Goal: Information Seeking & Learning: Learn about a topic

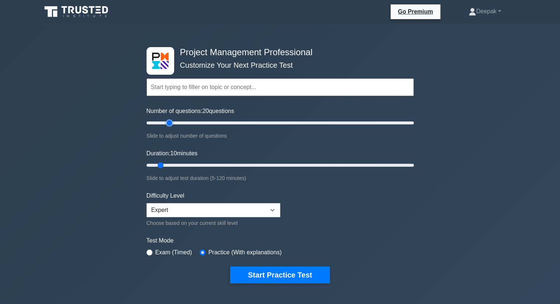
type input "20"
click at [168, 121] on input "Number of questions: 20 questions" at bounding box center [280, 123] width 267 height 9
drag, startPoint x: 161, startPoint y: 165, endPoint x: 165, endPoint y: 165, distance: 4.5
click at [165, 165] on input "Duration: 10 minutes" at bounding box center [280, 165] width 267 height 9
drag, startPoint x: 161, startPoint y: 165, endPoint x: 164, endPoint y: 166, distance: 3.7
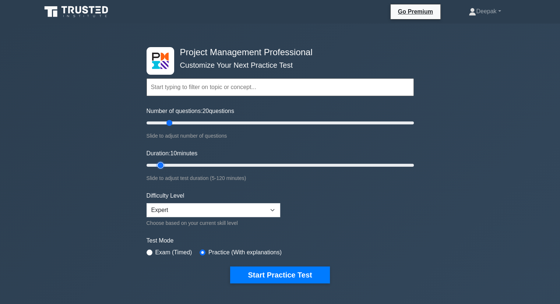
click at [164, 166] on input "Duration: 10 minutes" at bounding box center [280, 165] width 267 height 9
click at [168, 166] on input "Duration: 15 minutes" at bounding box center [280, 165] width 267 height 9
type input "20"
click at [181, 165] on input "Duration: 15 minutes" at bounding box center [280, 165] width 267 height 9
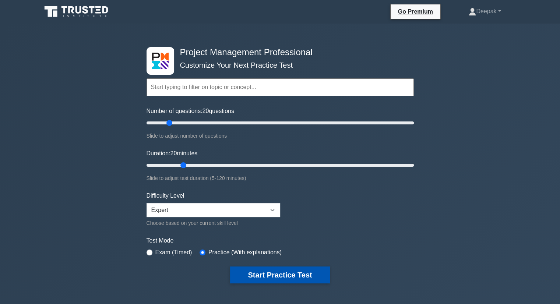
click at [247, 274] on button "Start Practice Test" at bounding box center [279, 275] width 99 height 17
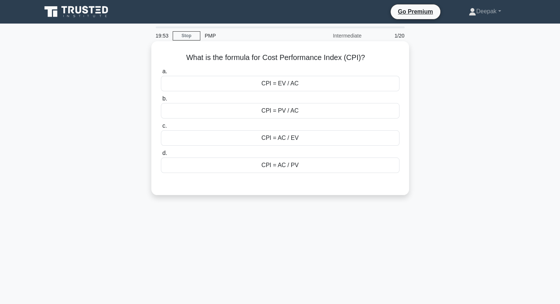
click at [288, 84] on div "CPI = EV / AC" at bounding box center [280, 83] width 239 height 15
click at [161, 74] on input "a. CPI = EV / AC" at bounding box center [161, 71] width 0 height 5
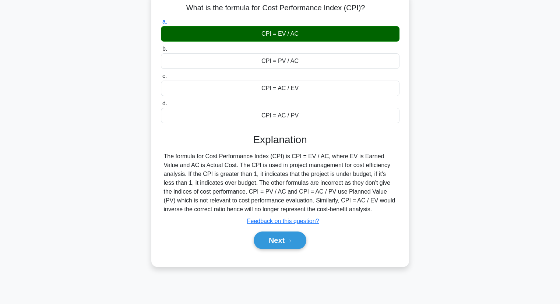
scroll to position [37, 0]
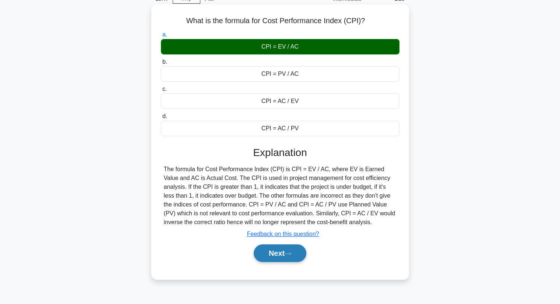
click at [291, 251] on button "Next" at bounding box center [280, 254] width 53 height 18
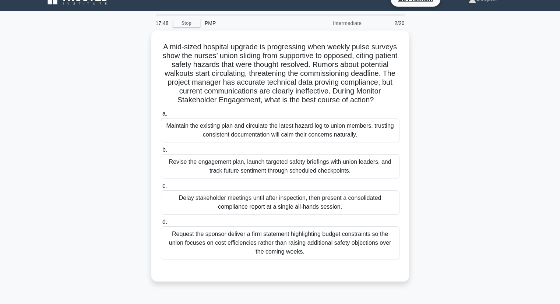
scroll to position [0, 0]
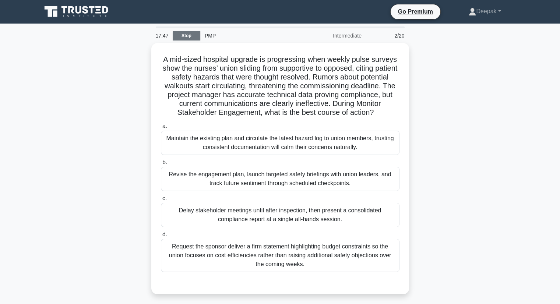
click at [196, 33] on link "Stop" at bounding box center [187, 35] width 28 height 9
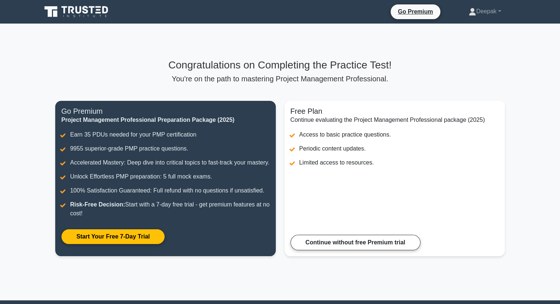
drag, startPoint x: 509, startPoint y: 146, endPoint x: 516, endPoint y: 124, distance: 22.7
click at [518, 127] on main "Congratulations on Completing the Practice Test! You're on the path to masterin…" at bounding box center [280, 162] width 560 height 277
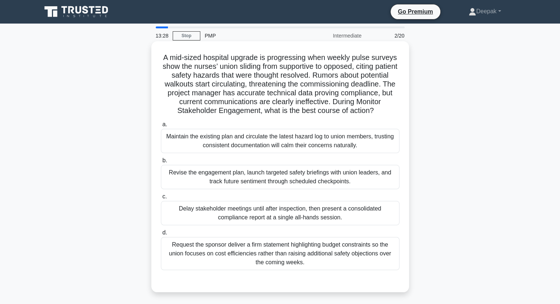
click at [327, 178] on div "Revise the engagement plan, launch targeted safety briefings with union leaders…" at bounding box center [280, 177] width 239 height 24
click at [161, 163] on input "b. Revise the engagement plan, launch targeted safety briefings with union lead…" at bounding box center [161, 160] width 0 height 5
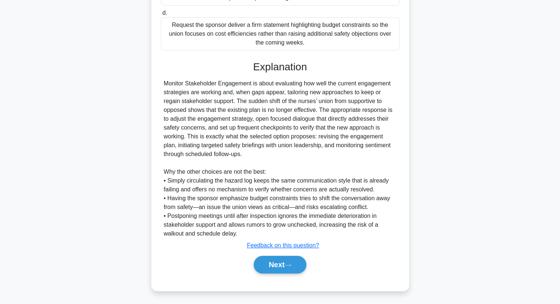
scroll to position [220, 0]
click at [284, 260] on button "Next" at bounding box center [280, 265] width 53 height 18
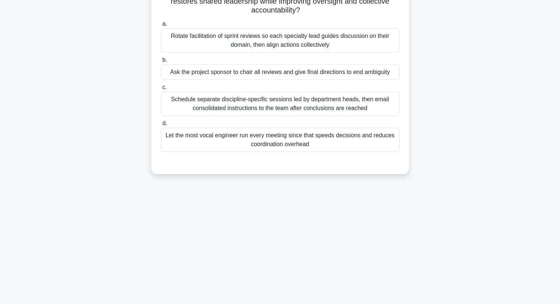
scroll to position [20, 0]
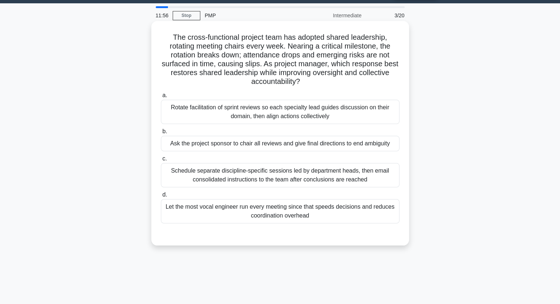
click at [279, 113] on div "Rotate facilitation of sprint reviews so each specialty lead guides discussion …" at bounding box center [280, 112] width 239 height 24
click at [161, 98] on input "a. Rotate facilitation of sprint reviews so each specialty lead guides discussi…" at bounding box center [161, 95] width 0 height 5
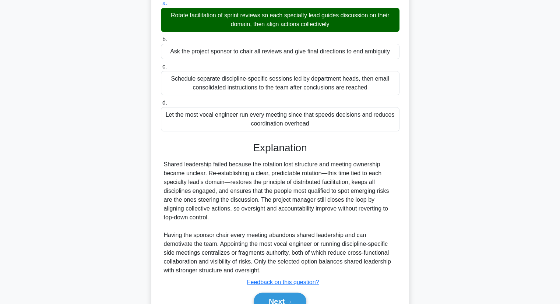
scroll to position [131, 0]
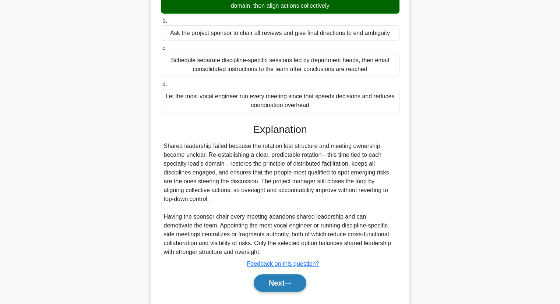
click at [276, 280] on button "Next" at bounding box center [280, 283] width 53 height 18
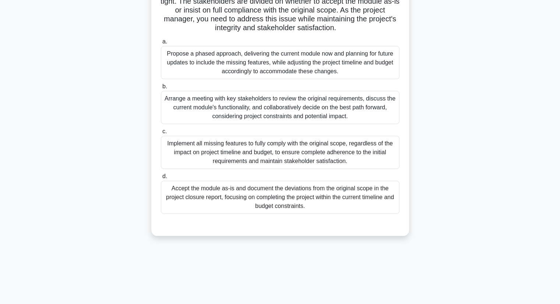
scroll to position [20, 0]
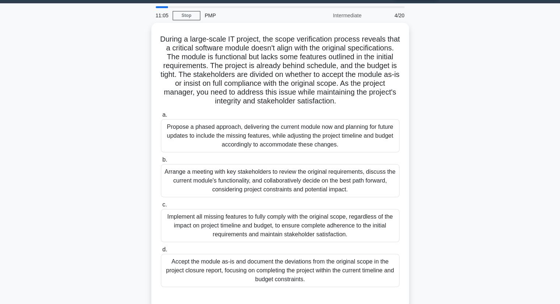
click at [538, 63] on main "11:05 Stop PMP Intermediate 4/20 During a large-scale IT project, the scope ver…" at bounding box center [280, 190] width 560 height 374
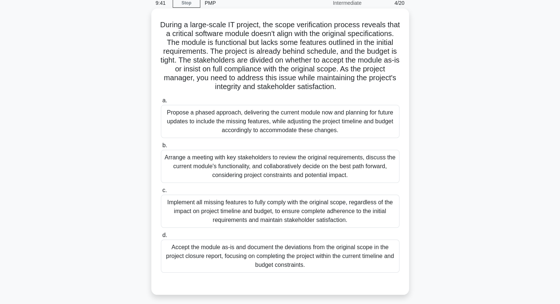
scroll to position [0, 0]
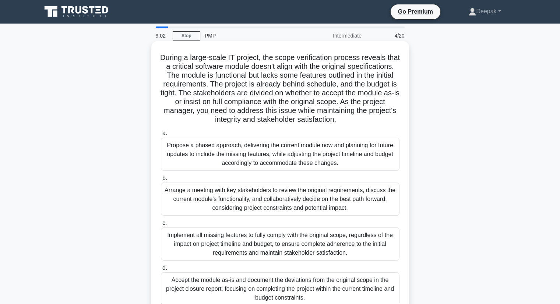
click at [268, 204] on div "Arrange a meeting with key stakeholders to review the original requirements, di…" at bounding box center [280, 199] width 239 height 33
click at [161, 181] on input "b. Arrange a meeting with key stakeholders to review the original requirements,…" at bounding box center [161, 178] width 0 height 5
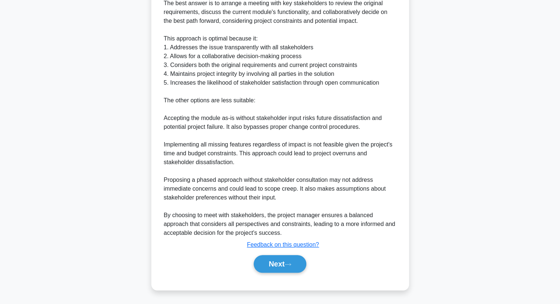
scroll to position [344, 0]
click at [281, 261] on button "Next" at bounding box center [280, 264] width 53 height 18
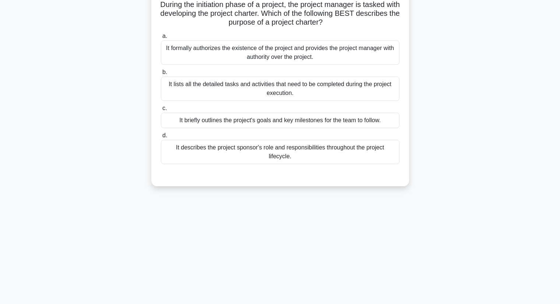
scroll to position [0, 0]
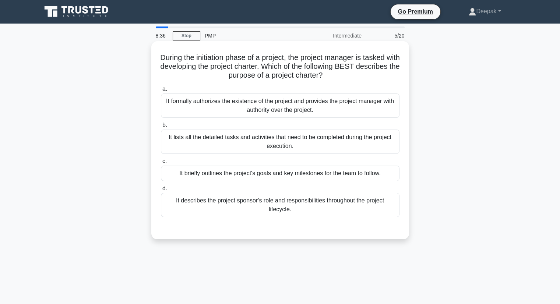
click at [326, 109] on div "It formally authorizes the existence of the project and provides the project ma…" at bounding box center [280, 106] width 239 height 24
click at [161, 92] on input "a. It formally authorizes the existence of the project and provides the project…" at bounding box center [161, 89] width 0 height 5
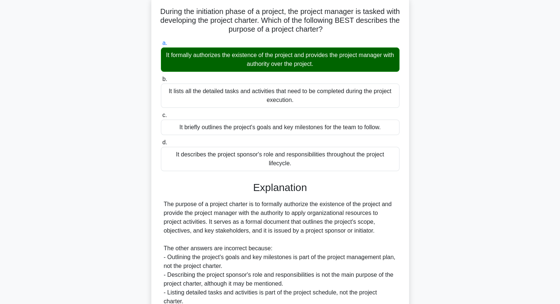
scroll to position [114, 0]
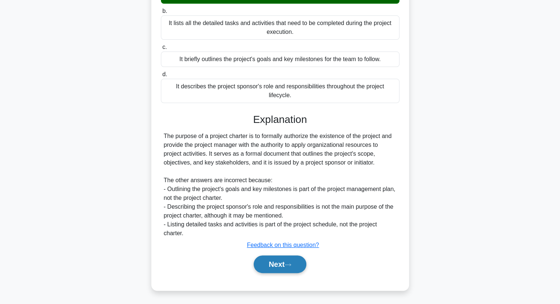
click at [274, 266] on button "Next" at bounding box center [280, 265] width 53 height 18
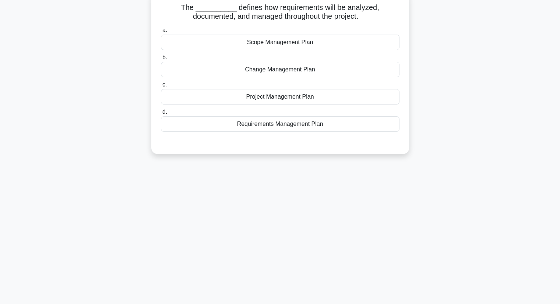
scroll to position [0, 0]
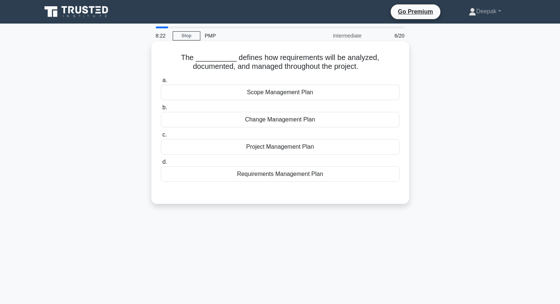
click at [287, 175] on div "Requirements Management Plan" at bounding box center [280, 174] width 239 height 15
click at [161, 165] on input "d. Requirements Management Plan" at bounding box center [161, 162] width 0 height 5
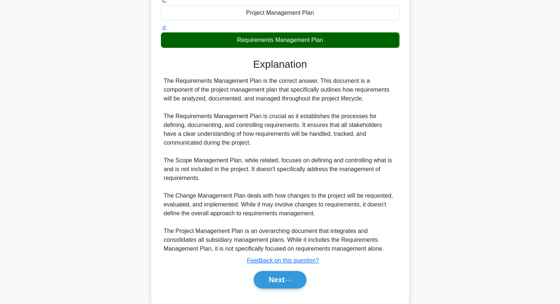
scroll to position [147, 0]
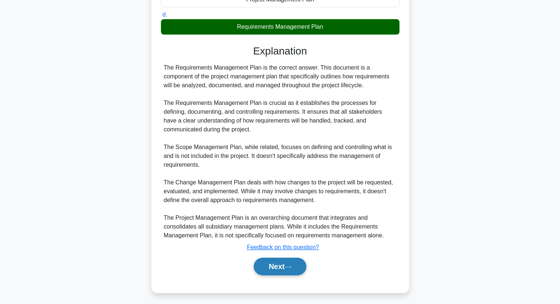
click at [284, 269] on button "Next" at bounding box center [280, 267] width 53 height 18
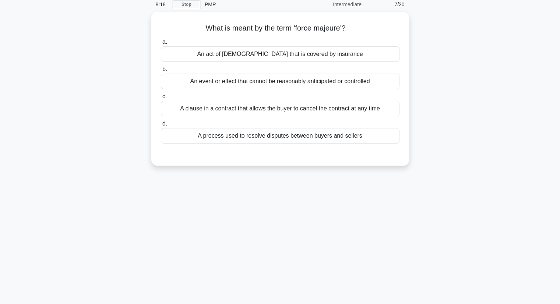
scroll to position [0, 0]
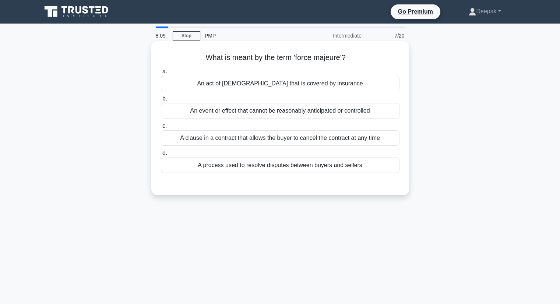
click at [341, 87] on div "An act of God that is covered by insurance" at bounding box center [280, 83] width 239 height 15
click at [161, 74] on input "a. An act of God that is covered by insurance" at bounding box center [161, 71] width 0 height 5
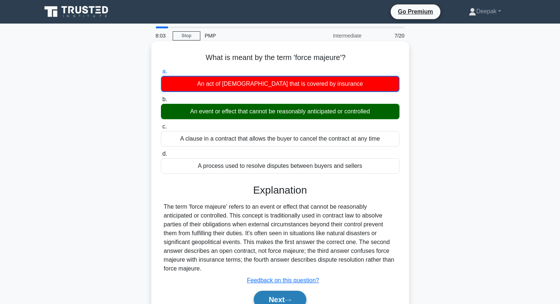
click at [268, 299] on button "Next" at bounding box center [280, 300] width 53 height 18
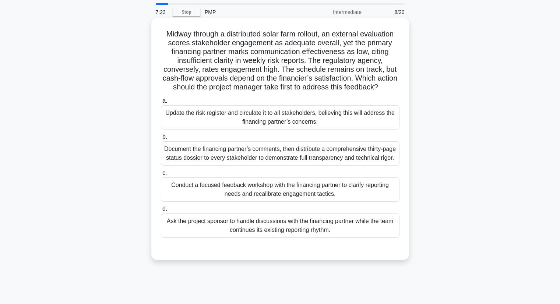
scroll to position [37, 0]
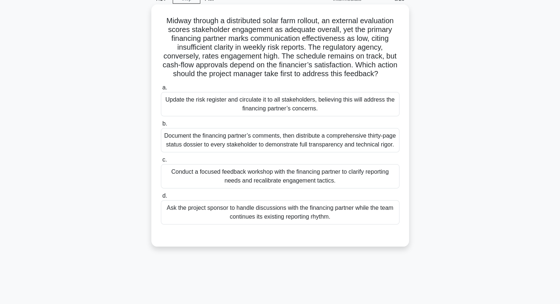
click at [325, 189] on div "Conduct a focused feedback workshop with the financing partner to clarify repor…" at bounding box center [280, 176] width 239 height 24
click at [161, 162] on input "c. Conduct a focused feedback workshop with the financing partner to clarify re…" at bounding box center [161, 160] width 0 height 5
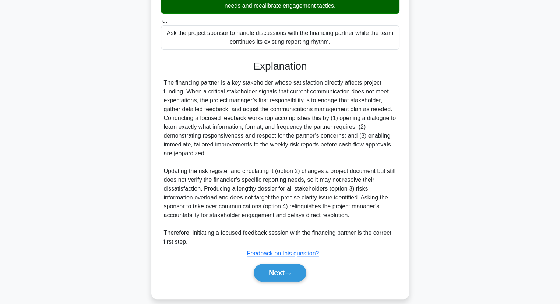
scroll to position [221, 0]
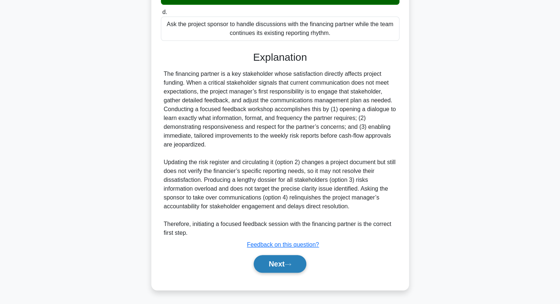
click at [305, 273] on button "Next" at bounding box center [280, 264] width 53 height 18
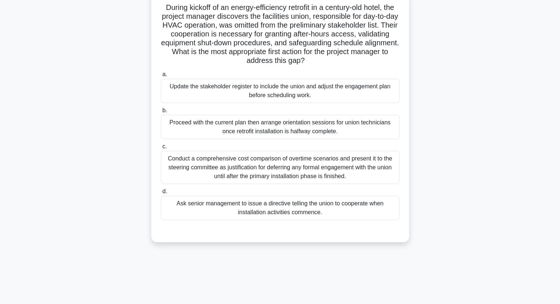
scroll to position [0, 0]
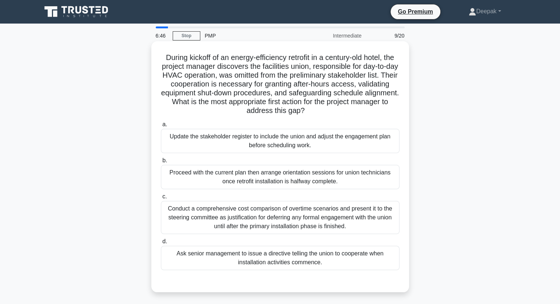
click at [292, 149] on div "Update the stakeholder register to include the union and adjust the engagement …" at bounding box center [280, 141] width 239 height 24
click at [161, 127] on input "a. Update the stakeholder register to include the union and adjust the engageme…" at bounding box center [161, 124] width 0 height 5
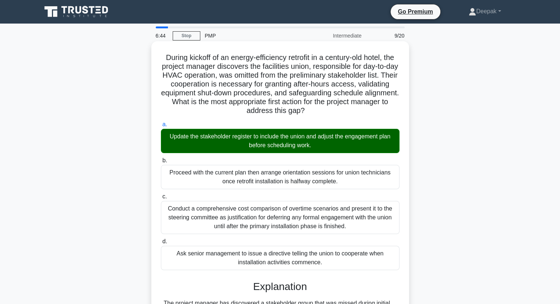
scroll to position [167, 0]
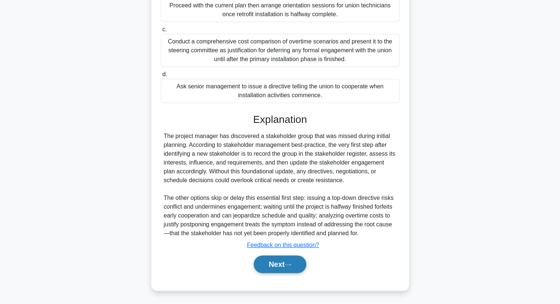
click at [284, 266] on button "Next" at bounding box center [280, 265] width 53 height 18
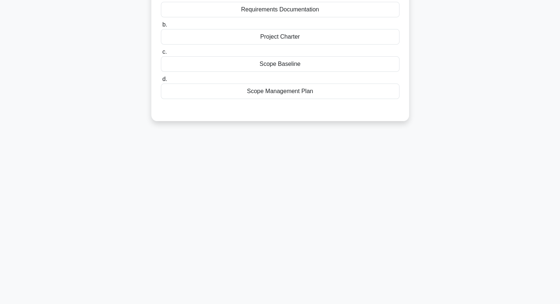
scroll to position [0, 0]
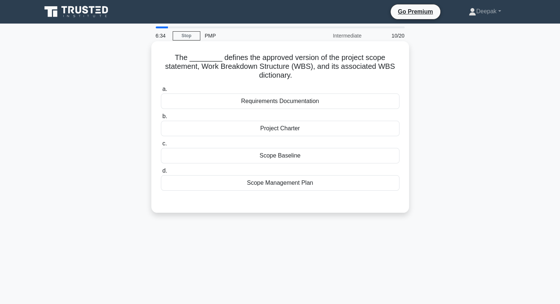
click at [278, 157] on div "Scope Baseline" at bounding box center [280, 155] width 239 height 15
click at [161, 146] on input "c. Scope Baseline" at bounding box center [161, 143] width 0 height 5
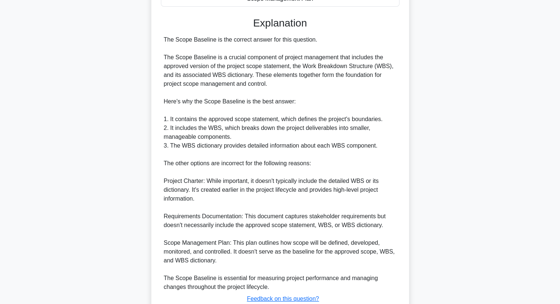
scroll to position [238, 0]
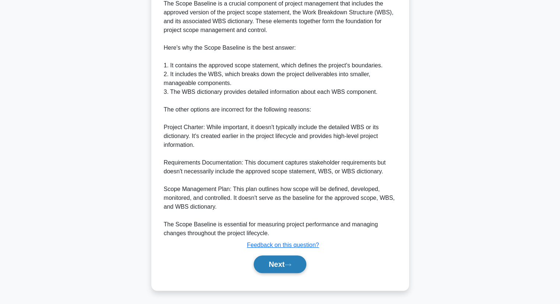
click at [284, 266] on button "Next" at bounding box center [280, 265] width 53 height 18
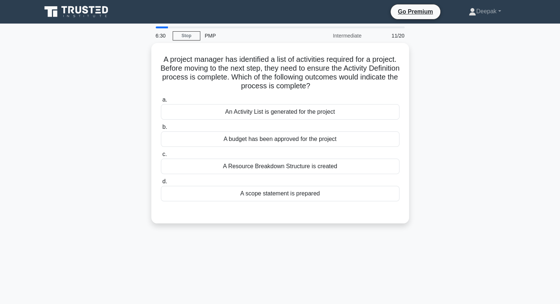
scroll to position [0, 0]
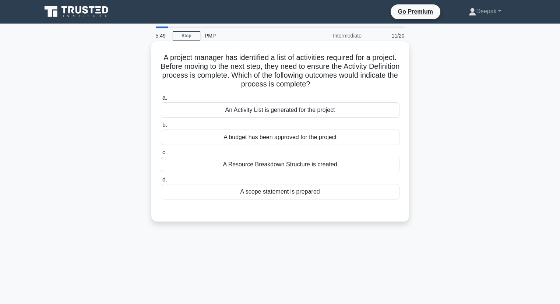
click at [231, 112] on div "An Activity List is generated for the project" at bounding box center [280, 109] width 239 height 15
click at [161, 101] on input "a. An Activity List is generated for the project" at bounding box center [161, 98] width 0 height 5
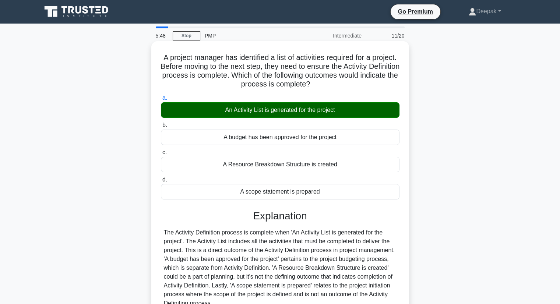
scroll to position [94, 0]
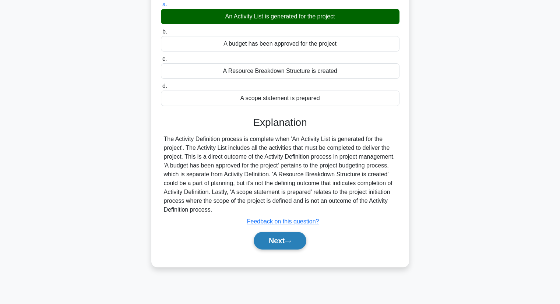
click at [286, 244] on button "Next" at bounding box center [280, 241] width 53 height 18
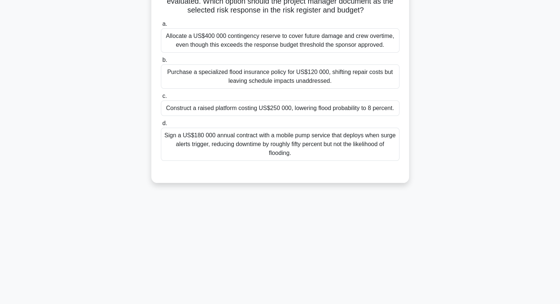
scroll to position [0, 0]
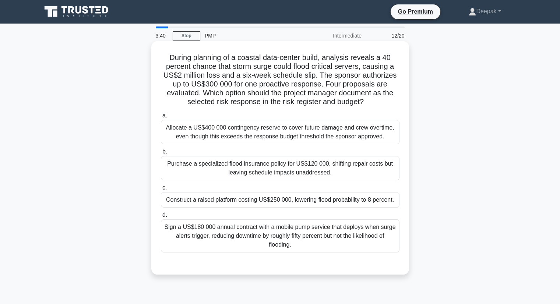
click at [314, 209] on div "a. Allocate a US$400 000 contingency reserve to cover future damage and crew ov…" at bounding box center [281, 182] width 248 height 144
click at [315, 202] on div "Construct a raised platform costing US$250 000, lowering flood probability to 8…" at bounding box center [280, 199] width 239 height 15
click at [161, 190] on input "c. Construct a raised platform costing US$250 000, lowering flood probability t…" at bounding box center [161, 188] width 0 height 5
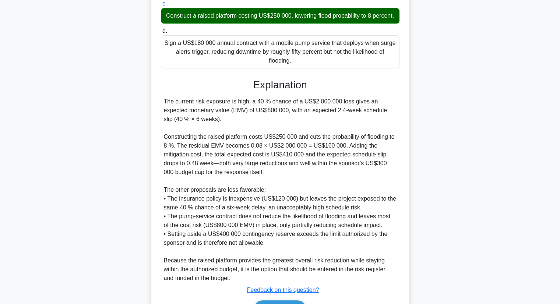
scroll to position [238, 0]
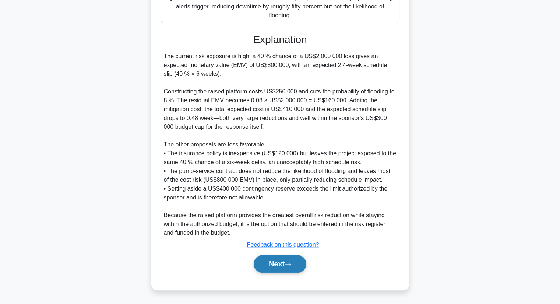
click at [293, 260] on button "Next" at bounding box center [280, 264] width 53 height 18
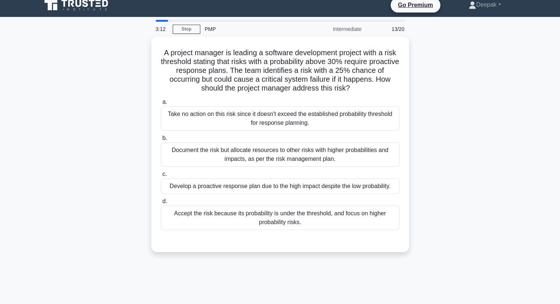
scroll to position [0, 0]
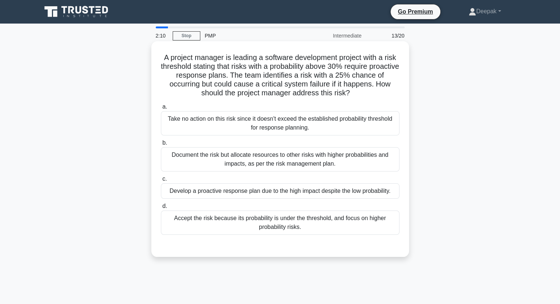
click at [307, 195] on div "Develop a proactive response plan due to the high impact despite the low probab…" at bounding box center [280, 190] width 239 height 15
click at [161, 182] on input "c. Develop a proactive response plan due to the high impact despite the low pro…" at bounding box center [161, 179] width 0 height 5
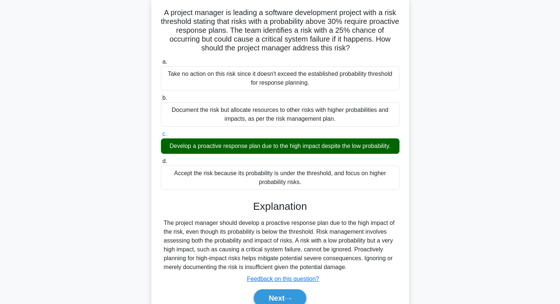
scroll to position [94, 0]
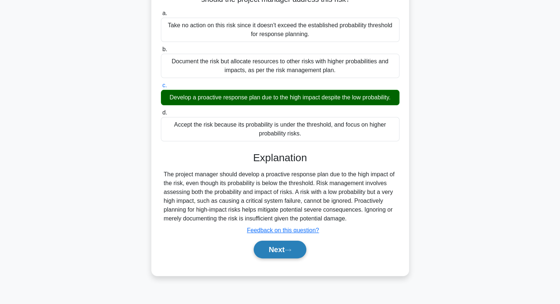
click at [290, 249] on icon at bounding box center [288, 250] width 7 height 4
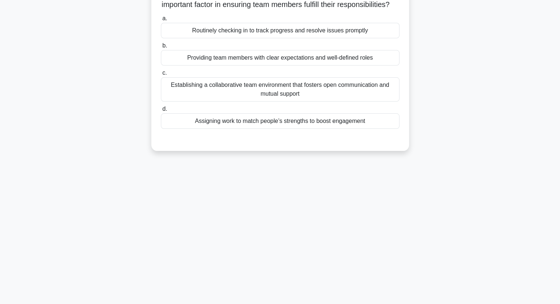
scroll to position [0, 0]
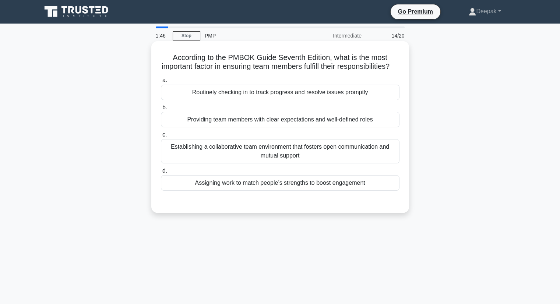
click at [328, 100] on div "Routinely checking in to track progress and resolve issues promptly" at bounding box center [280, 92] width 239 height 15
click at [161, 83] on input "a. Routinely checking in to track progress and resolve issues promptly" at bounding box center [161, 80] width 0 height 5
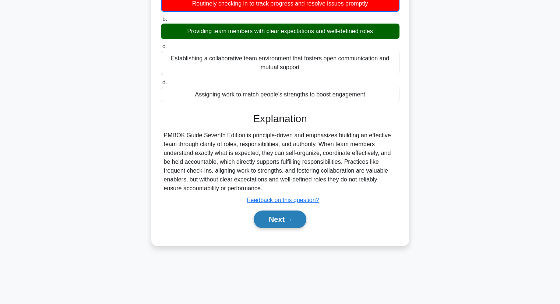
scroll to position [94, 0]
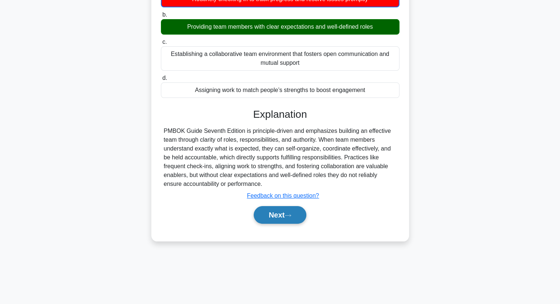
click at [262, 220] on button "Next" at bounding box center [280, 215] width 53 height 18
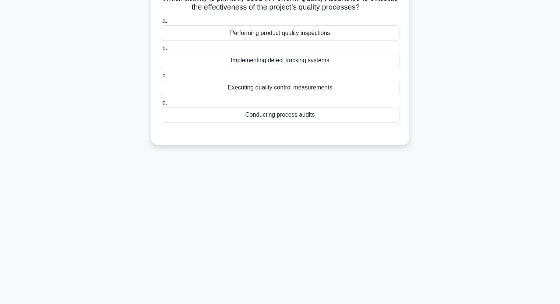
scroll to position [0, 0]
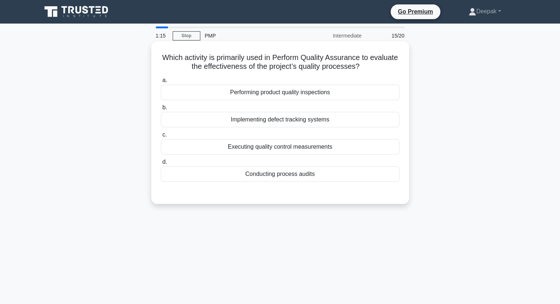
click at [306, 95] on div "Performing product quality inspections" at bounding box center [280, 92] width 239 height 15
click at [161, 83] on input "a. Performing product quality inspections" at bounding box center [161, 80] width 0 height 5
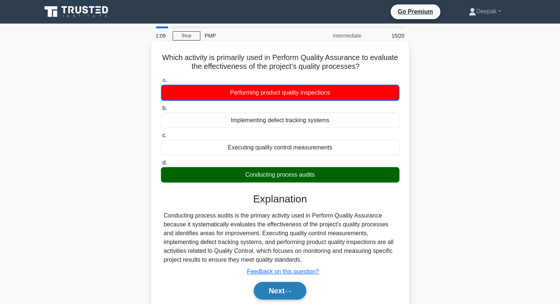
click at [287, 288] on button "Next" at bounding box center [280, 291] width 53 height 18
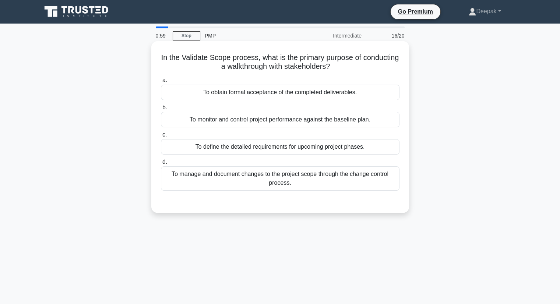
click at [346, 94] on div "To obtain formal acceptance of the completed deliverables." at bounding box center [280, 92] width 239 height 15
click at [161, 83] on input "a. To obtain formal acceptance of the completed deliverables." at bounding box center [161, 80] width 0 height 5
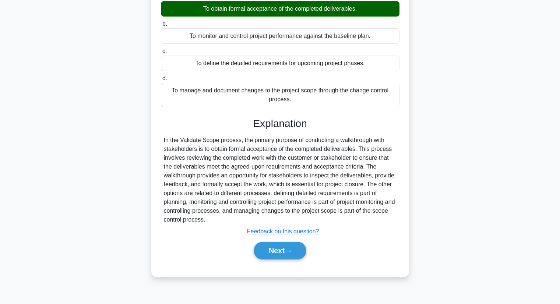
scroll to position [94, 0]
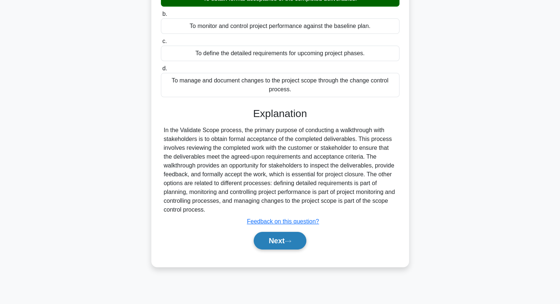
click at [276, 246] on button "Next" at bounding box center [280, 241] width 53 height 18
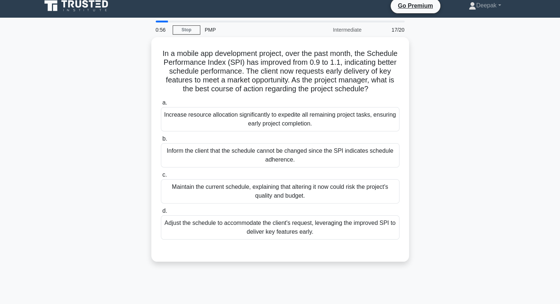
scroll to position [0, 0]
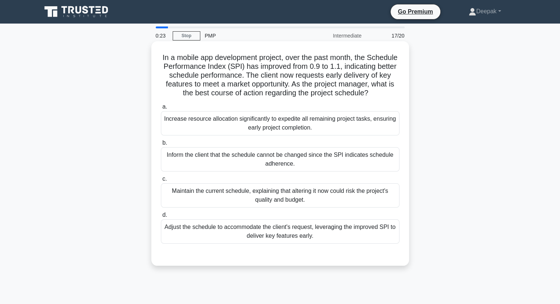
click at [345, 240] on div "Adjust the schedule to accommodate the client's request, leveraging the improve…" at bounding box center [280, 232] width 239 height 24
click at [161, 218] on input "d. Adjust the schedule to accommodate the client's request, leveraging the impr…" at bounding box center [161, 215] width 0 height 5
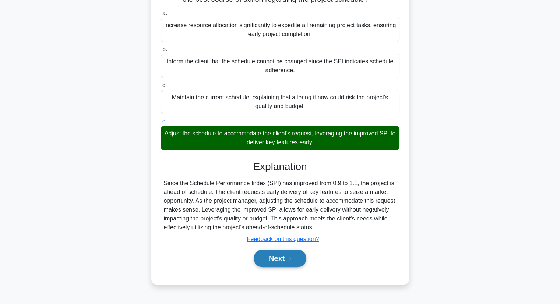
click at [290, 260] on button "Next" at bounding box center [280, 259] width 53 height 18
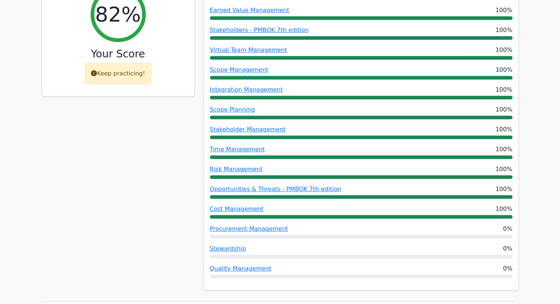
scroll to position [368, 0]
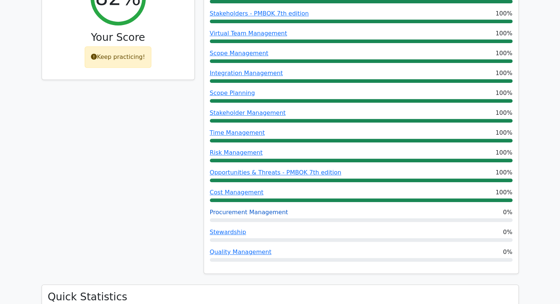
click at [276, 209] on link "Procurement Management" at bounding box center [249, 212] width 78 height 7
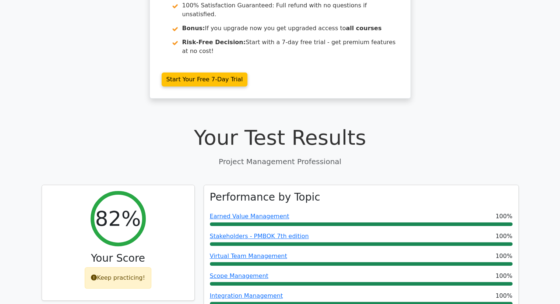
scroll to position [0, 0]
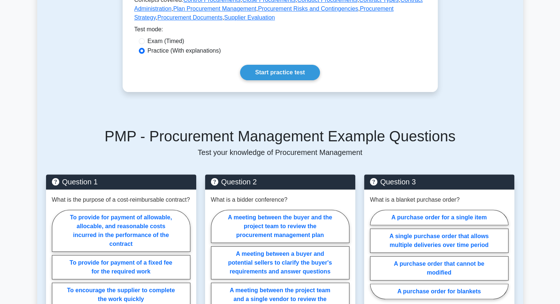
scroll to position [221, 0]
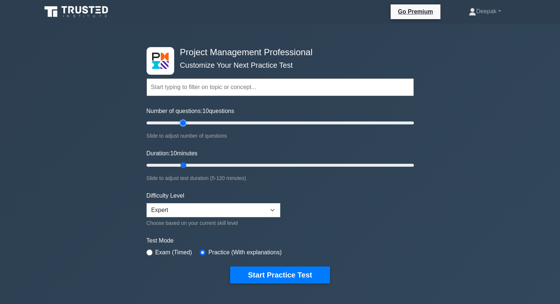
type input "30"
click at [183, 122] on input "Number of questions: 10 questions" at bounding box center [280, 123] width 267 height 9
click at [223, 164] on input "Duration: 35 minutes" at bounding box center [280, 165] width 267 height 9
type input "30"
click at [211, 164] on input "Duration: 30 minutes" at bounding box center [280, 165] width 267 height 9
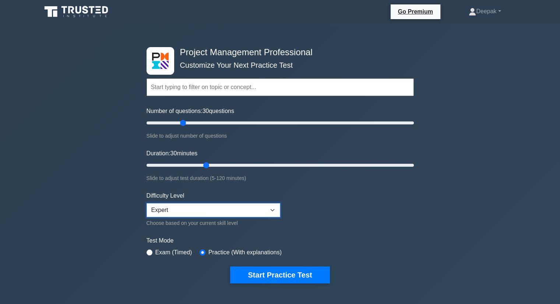
click at [204, 203] on select "Beginner Intermediate Expert" at bounding box center [214, 210] width 134 height 14
click at [382, 211] on form "Topics Scope Management Time Management Cost Management Quality Management Risk…" at bounding box center [280, 170] width 267 height 228
